Goal: Information Seeking & Learning: Learn about a topic

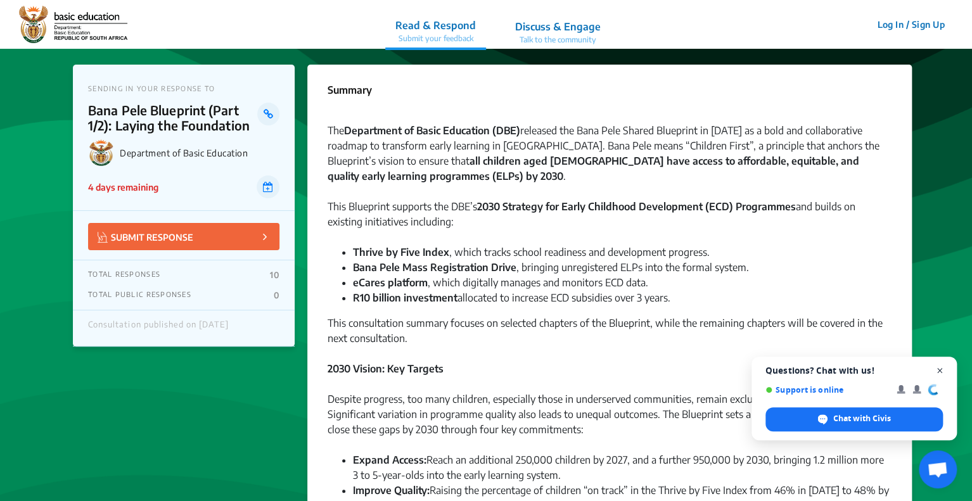
click at [938, 368] on span "Close chat" at bounding box center [940, 371] width 16 height 16
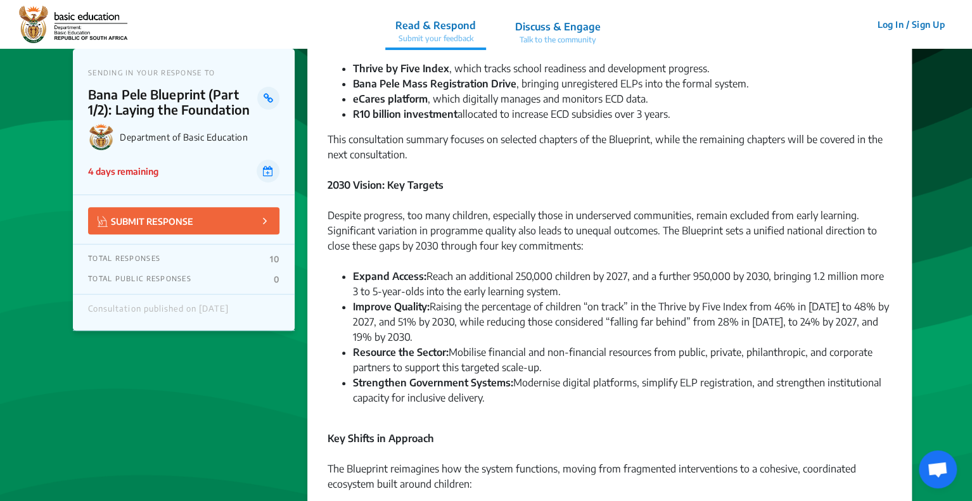
scroll to position [190, 0]
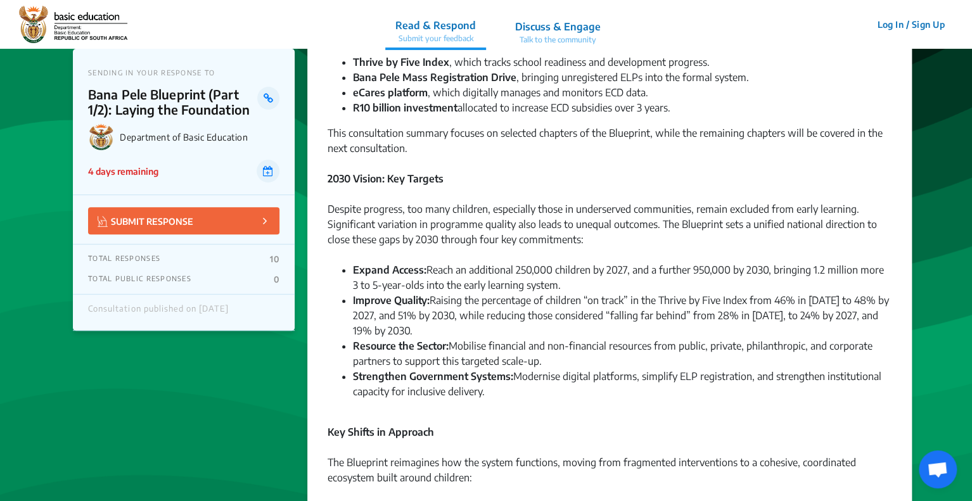
click at [606, 344] on li "Resource the Sector: Mobilise financial and non-financial resources from public…" at bounding box center [622, 353] width 539 height 30
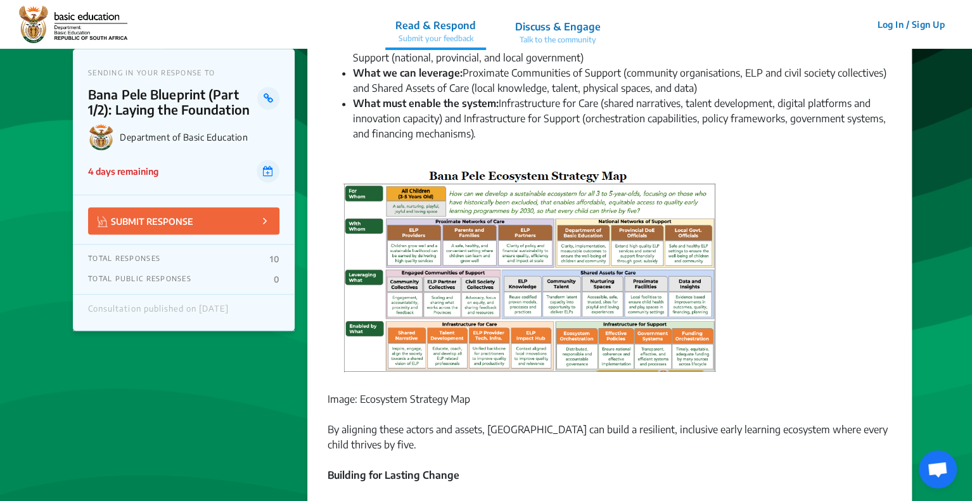
scroll to position [835, 0]
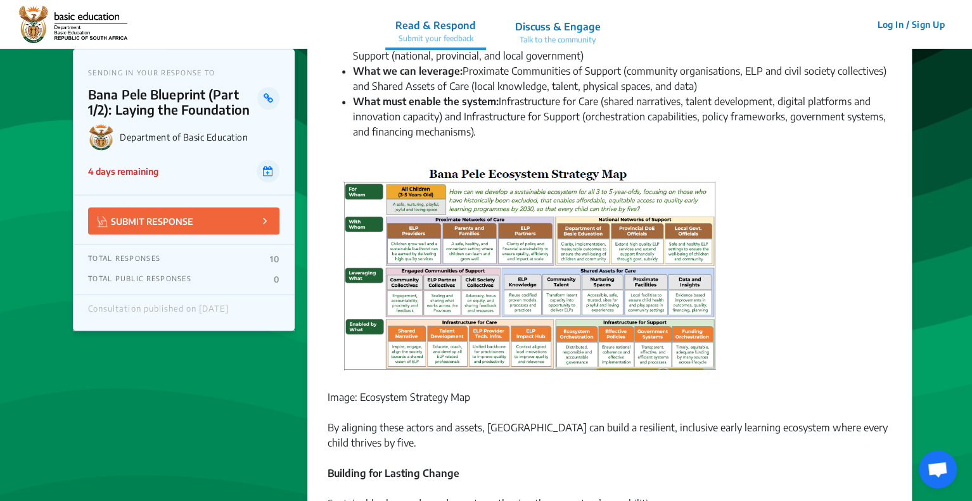
click at [593, 238] on img at bounding box center [531, 272] width 396 height 214
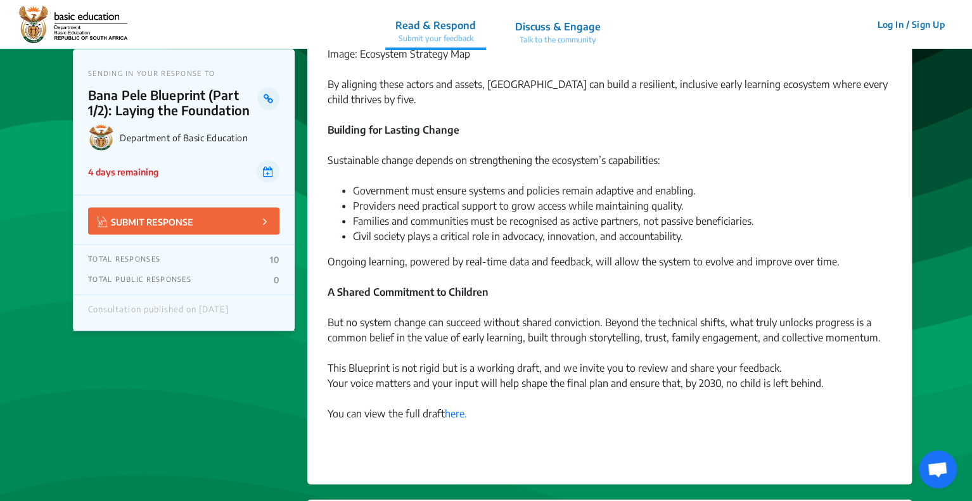
scroll to position [1180, 0]
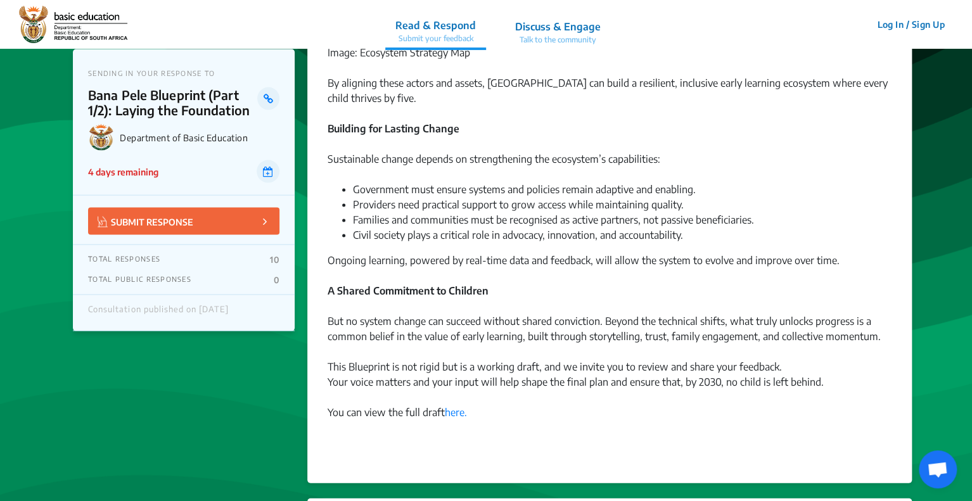
click at [460, 418] on div "You can view the full draft here." at bounding box center [610, 419] width 564 height 30
click at [460, 413] on link "here." at bounding box center [456, 412] width 22 height 13
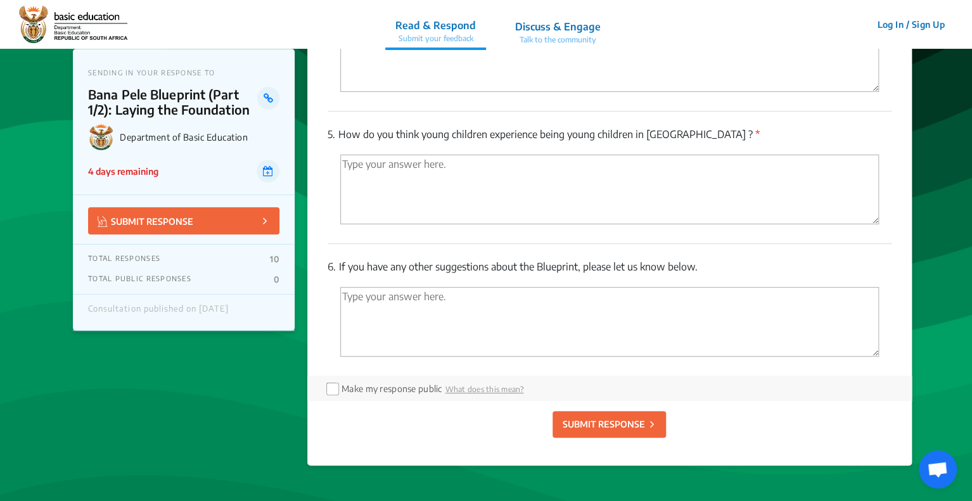
scroll to position [2771, 0]
